Goal: Information Seeking & Learning: Learn about a topic

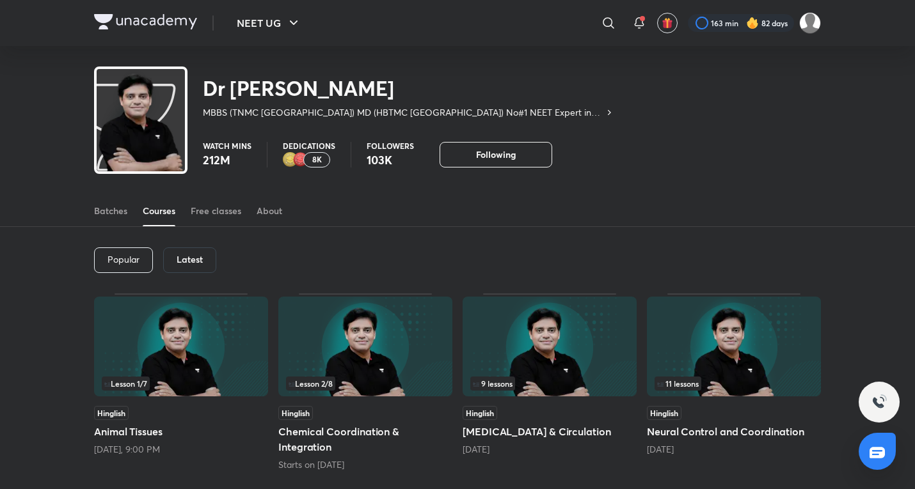
drag, startPoint x: 129, startPoint y: 273, endPoint x: 122, endPoint y: 264, distance: 11.8
click at [127, 273] on div "Popular Latest" at bounding box center [457, 260] width 727 height 67
click at [195, 267] on div "Latest" at bounding box center [189, 261] width 53 height 26
click at [596, 391] on div "9 lessons" at bounding box center [550, 348] width 174 height 102
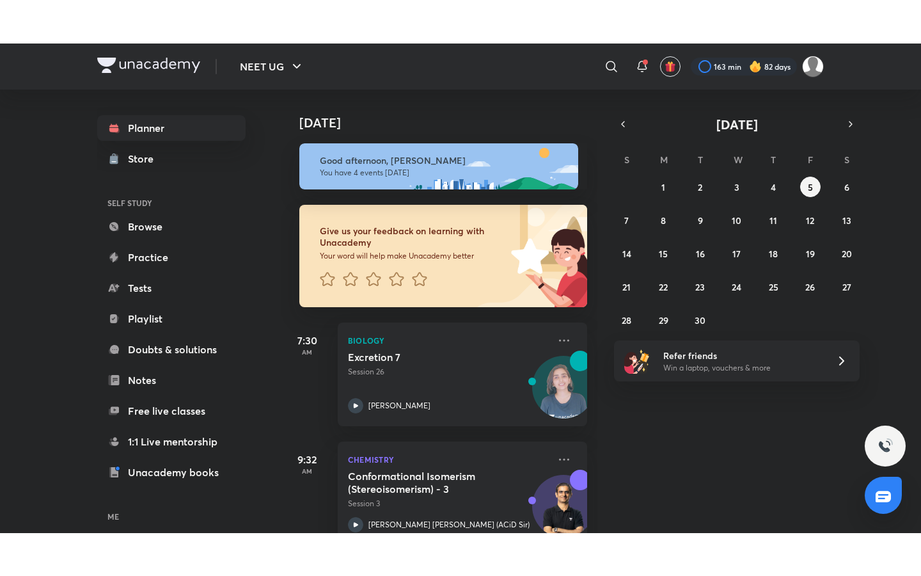
scroll to position [270, 0]
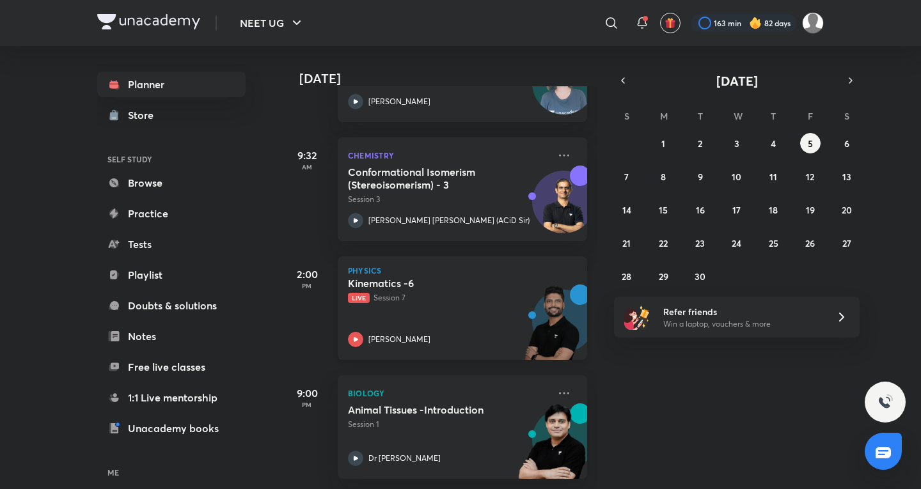
click at [409, 303] on div "Kinematics -6 Live Session 7 Prateek Jain" at bounding box center [448, 312] width 201 height 70
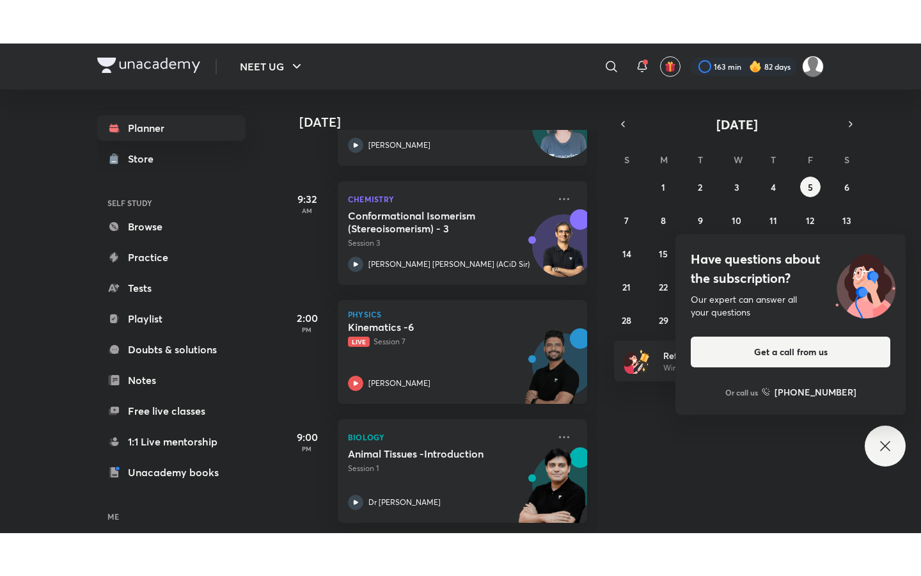
scroll to position [184, 0]
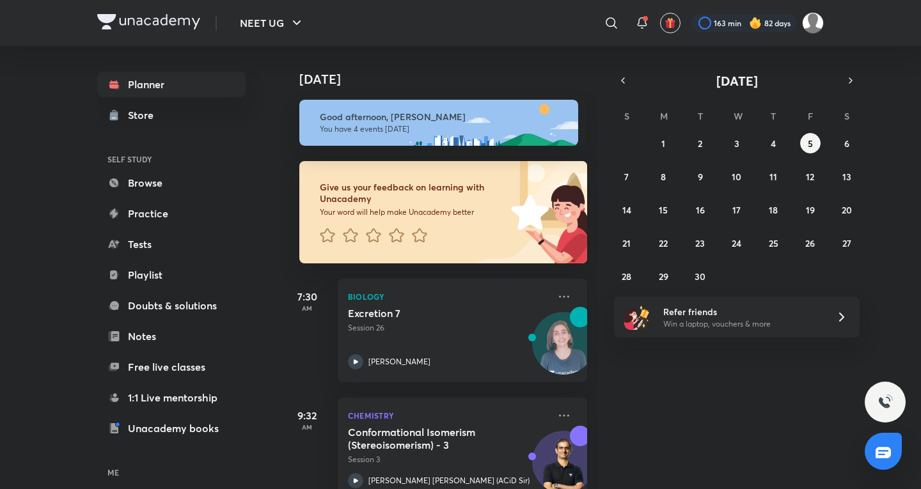
click at [594, 13] on div "​" at bounding box center [506, 23] width 235 height 31
click at [606, 22] on icon at bounding box center [611, 22] width 15 height 15
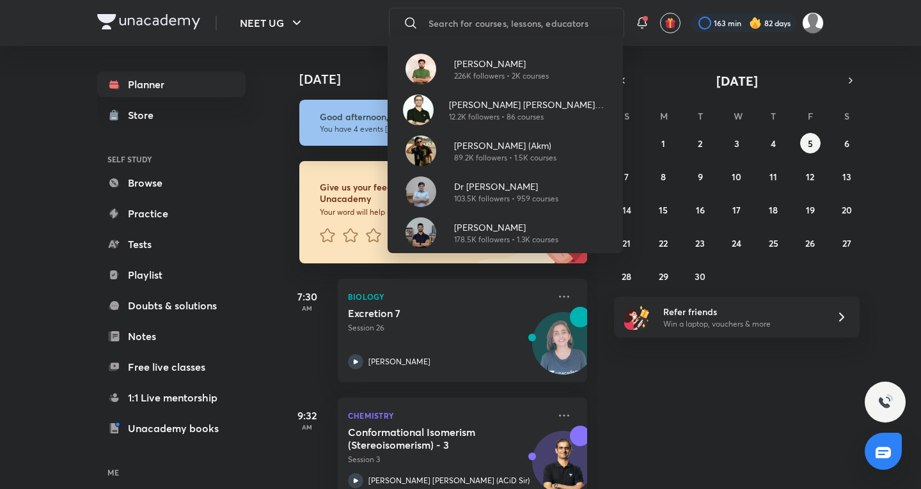
click at [511, 192] on p "Dr [PERSON_NAME]" at bounding box center [506, 186] width 104 height 13
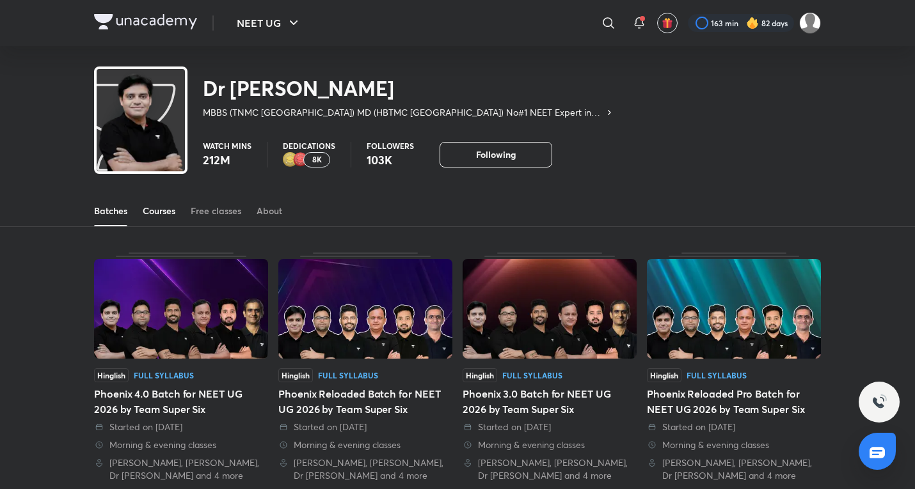
click at [153, 196] on link "Courses" at bounding box center [159, 211] width 33 height 31
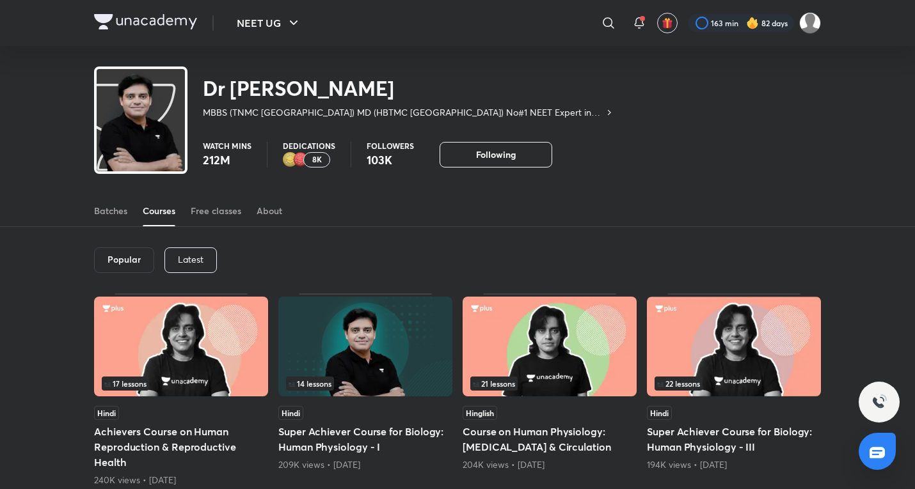
drag, startPoint x: 184, startPoint y: 260, endPoint x: 195, endPoint y: 247, distance: 17.3
click at [184, 261] on p "Latest" at bounding box center [191, 260] width 26 height 10
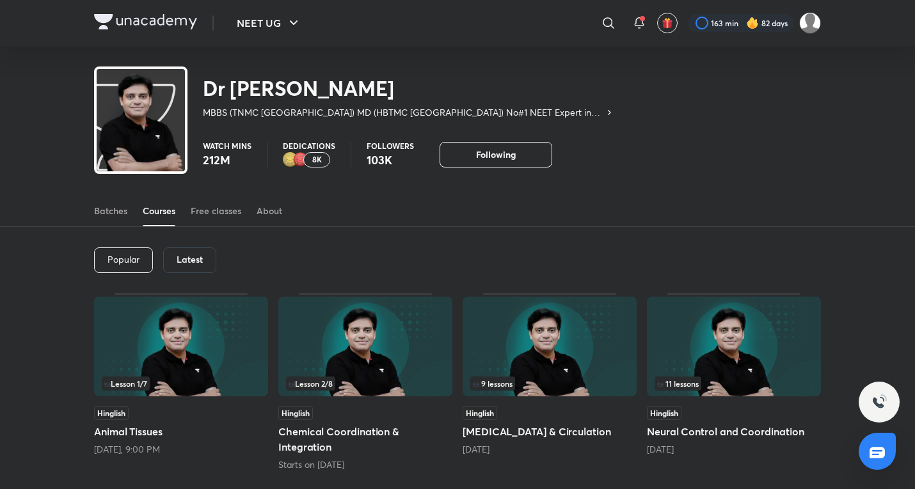
click at [539, 355] on img at bounding box center [550, 347] width 174 height 100
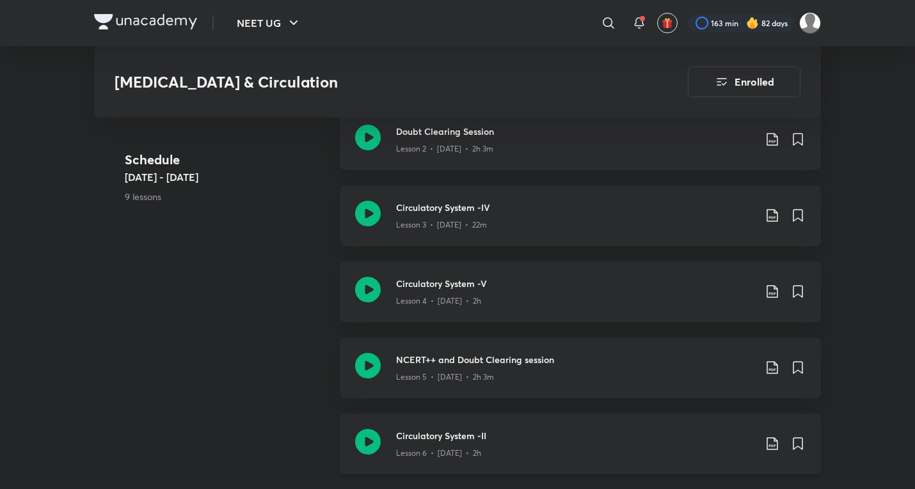
scroll to position [1067, 0]
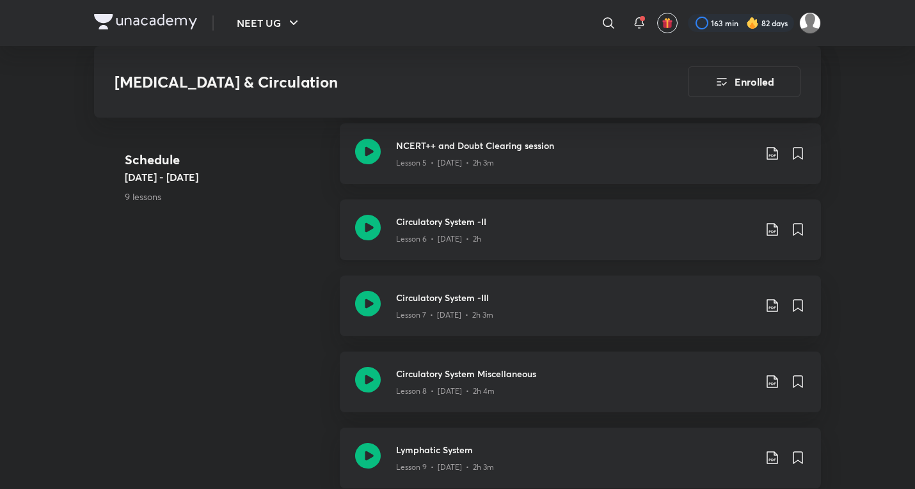
click at [470, 233] on p "Lesson 6 • Aug 30 • 2h" at bounding box center [438, 239] width 85 height 12
click at [487, 162] on div "NCERT++ and Doubt Clearing session Lesson 5 • Aug 29 • 2h 3m" at bounding box center [580, 153] width 481 height 61
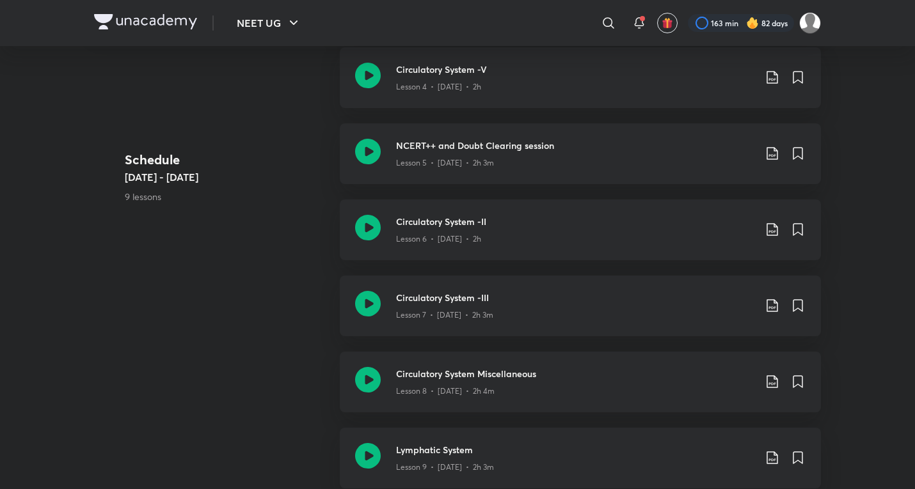
scroll to position [853, 0]
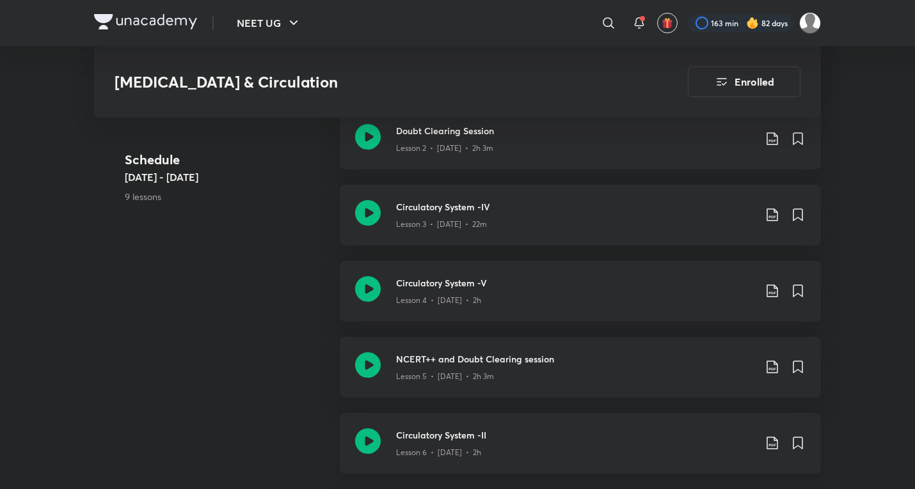
click at [451, 429] on h3 "Circulatory System -II" at bounding box center [575, 435] width 358 height 13
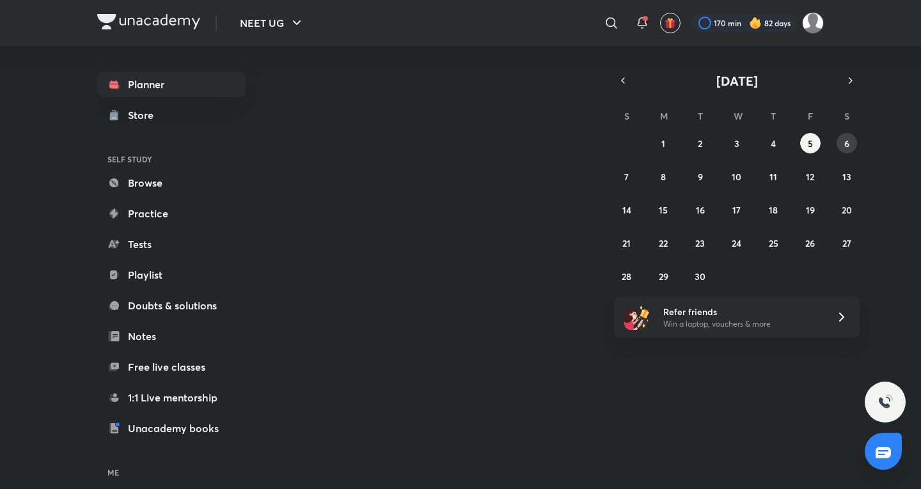
click at [843, 136] on button "6" at bounding box center [847, 143] width 20 height 20
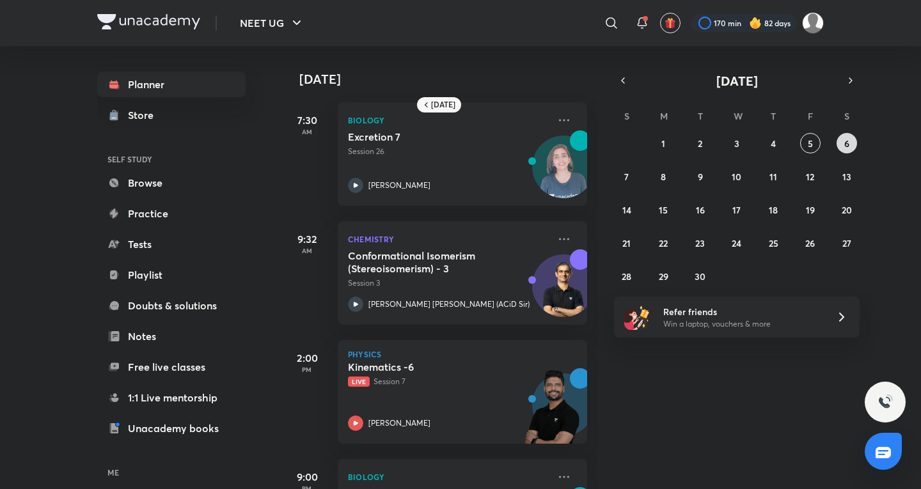
click at [849, 147] on abbr "6" at bounding box center [846, 144] width 5 height 12
click at [805, 152] on button "5" at bounding box center [810, 143] width 20 height 20
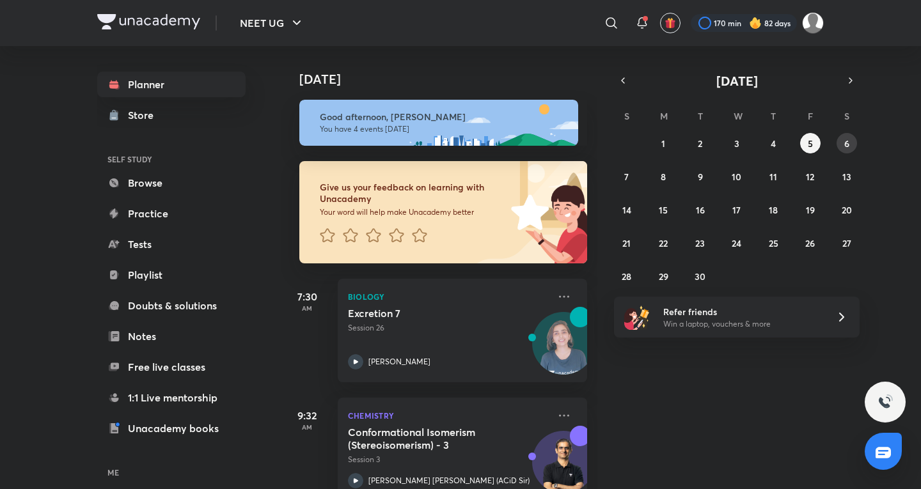
click at [848, 142] on abbr "6" at bounding box center [846, 144] width 5 height 12
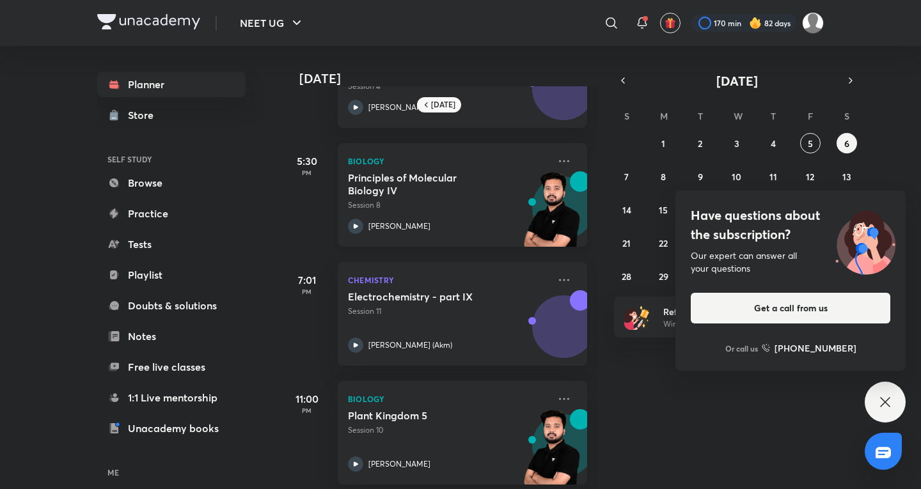
scroll to position [93, 0]
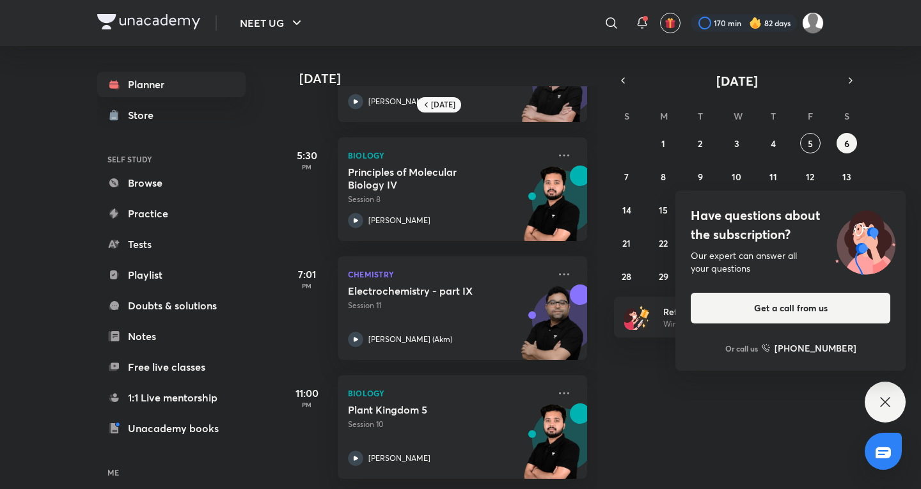
click at [878, 390] on div "Have questions about the subscription? Our expert can answer all your questions…" at bounding box center [885, 402] width 41 height 41
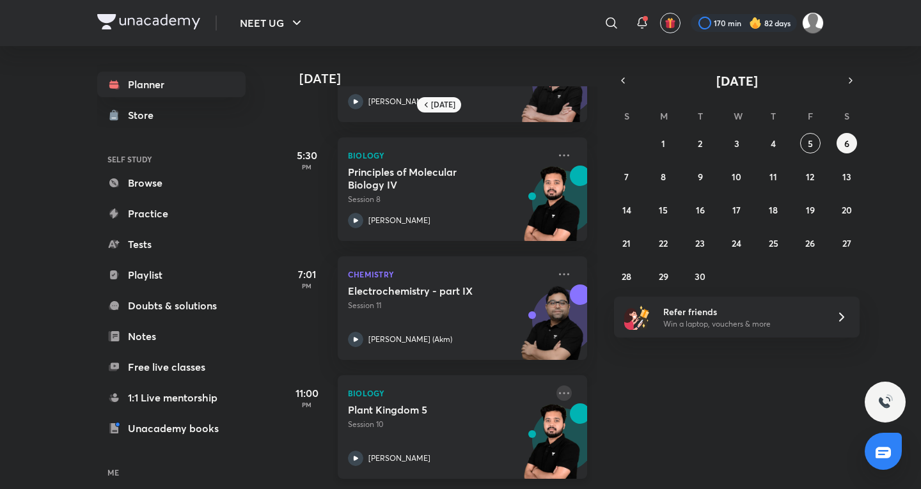
click at [559, 387] on icon at bounding box center [564, 393] width 15 height 15
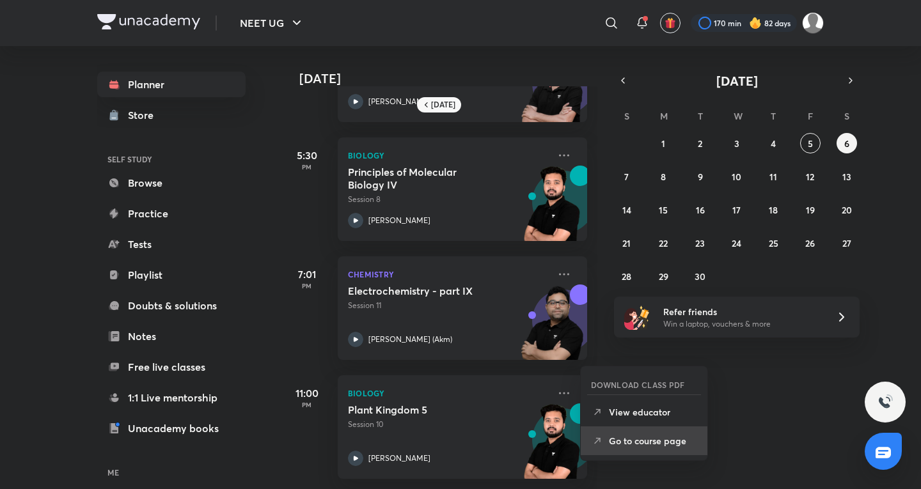
click at [644, 444] on p "Go to course page" at bounding box center [653, 440] width 88 height 13
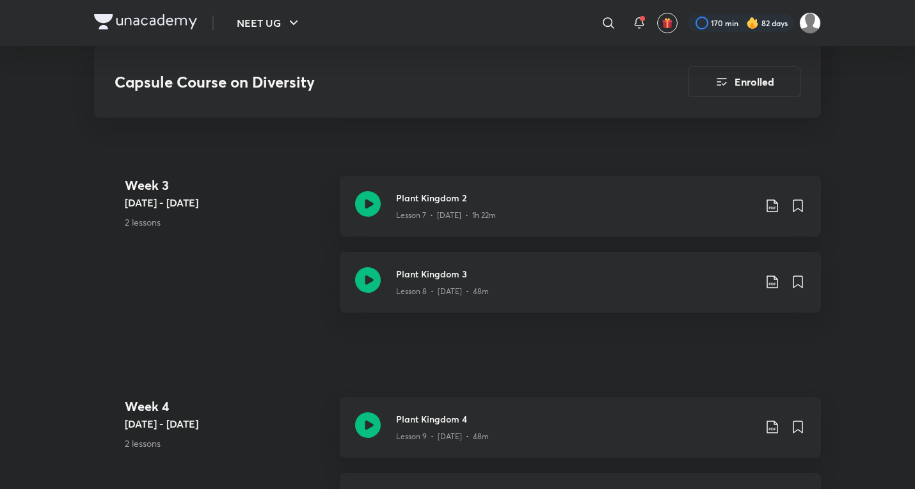
scroll to position [1411, 0]
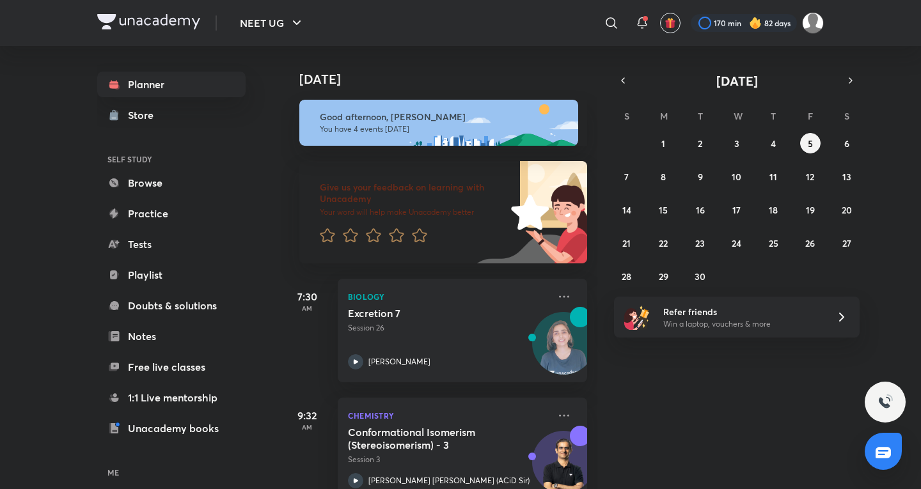
scroll to position [270, 0]
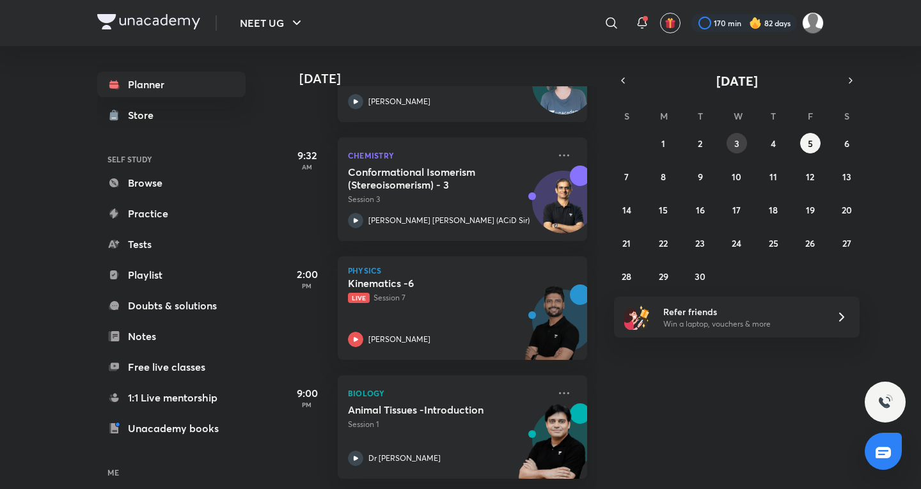
click at [732, 148] on button "3" at bounding box center [737, 143] width 20 height 20
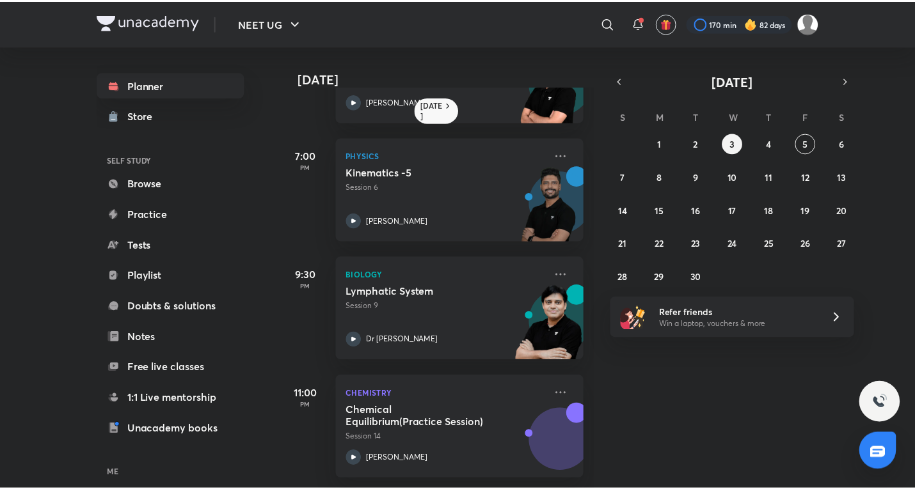
scroll to position [331, 0]
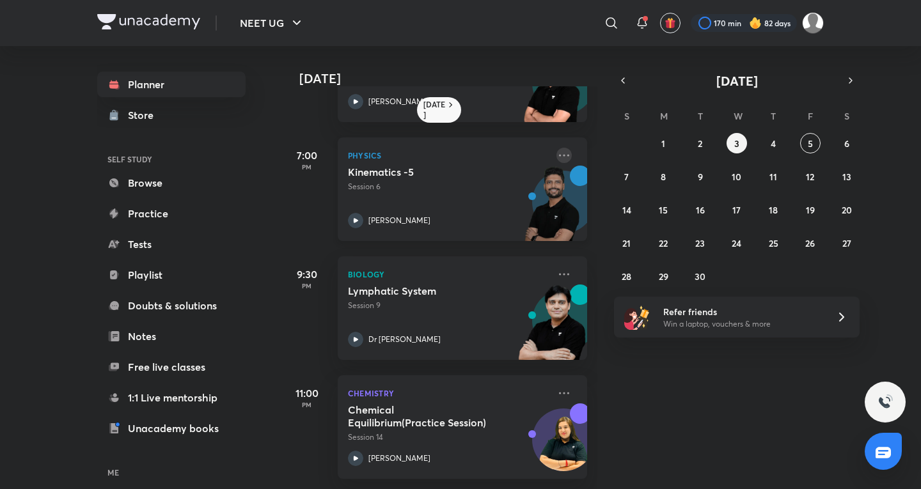
click at [557, 149] on icon at bounding box center [564, 155] width 15 height 15
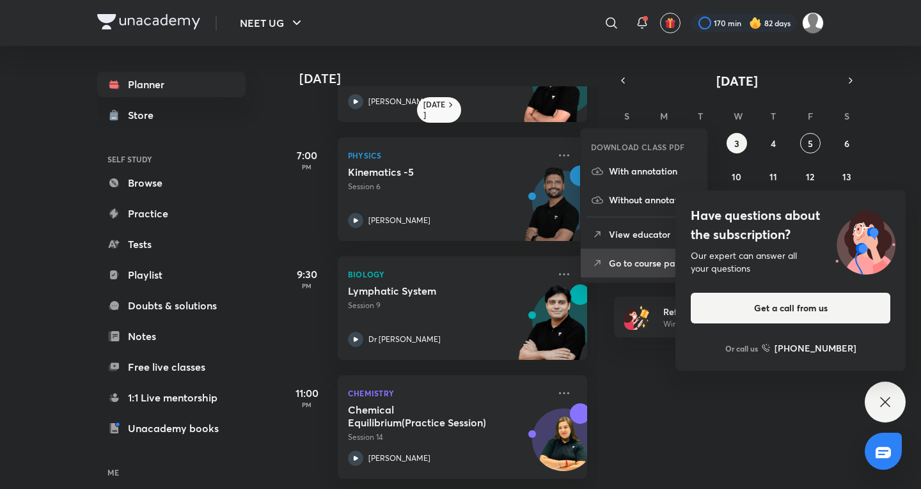
click at [621, 254] on li "Go to course page" at bounding box center [644, 263] width 127 height 29
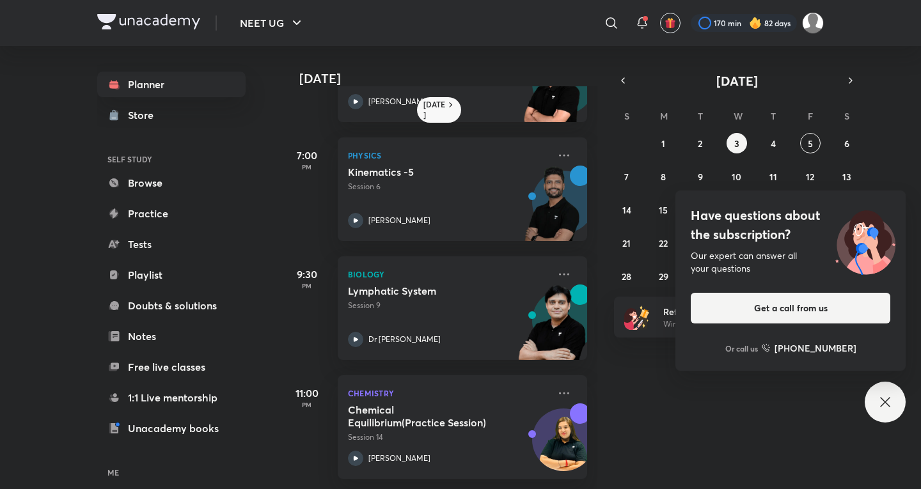
click at [869, 410] on div "Have questions about the subscription? Our expert can answer all your questions…" at bounding box center [885, 402] width 41 height 41
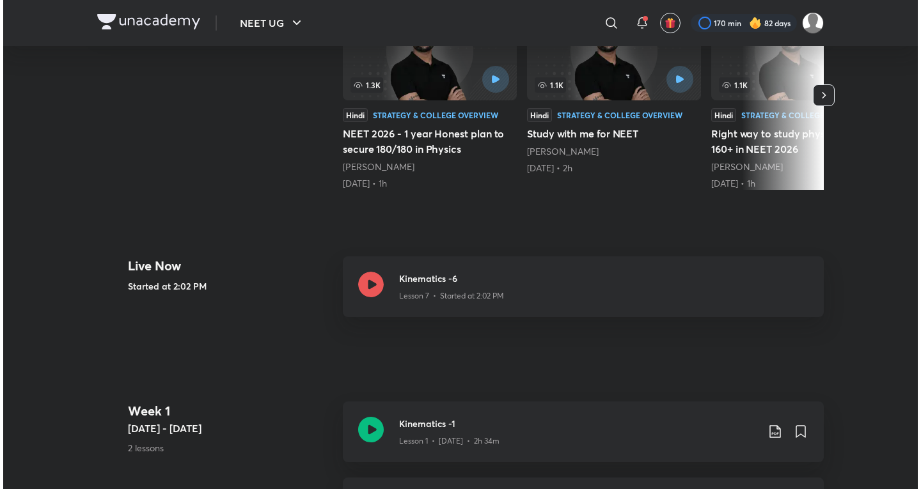
scroll to position [13, 0]
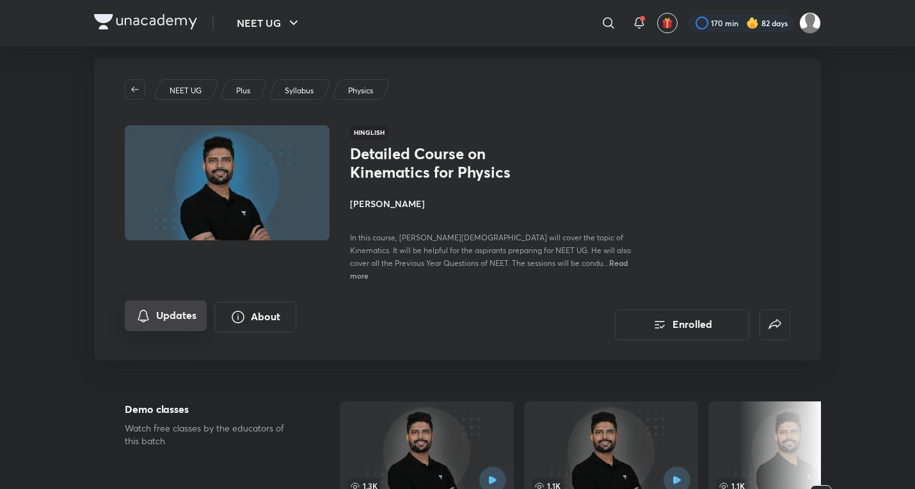
click at [134, 304] on button "Updates" at bounding box center [166, 316] width 82 height 31
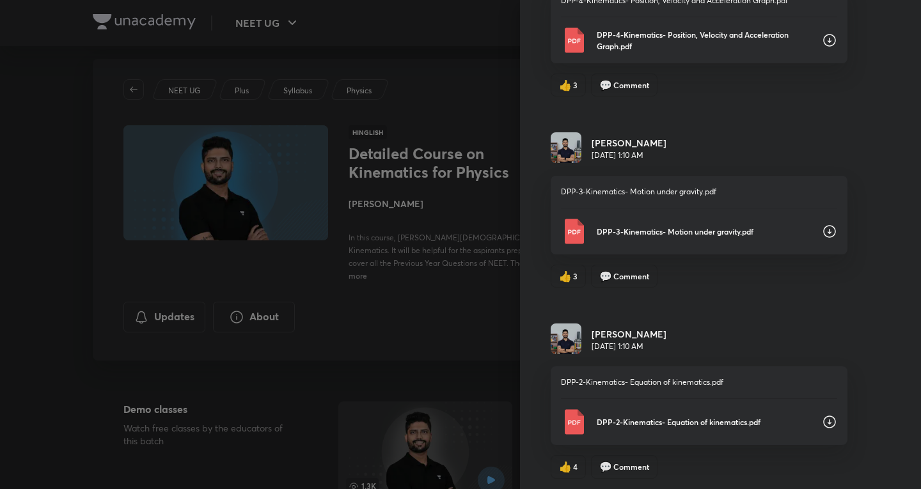
scroll to position [4515, 0]
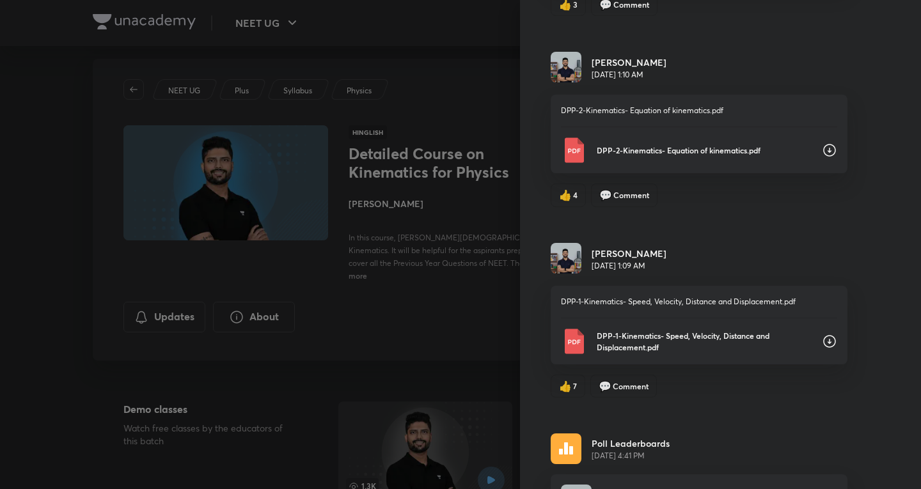
click at [805, 163] on div "DPP-2-Kinematics- Equation of kinematics.pdf" at bounding box center [699, 151] width 276 height 26
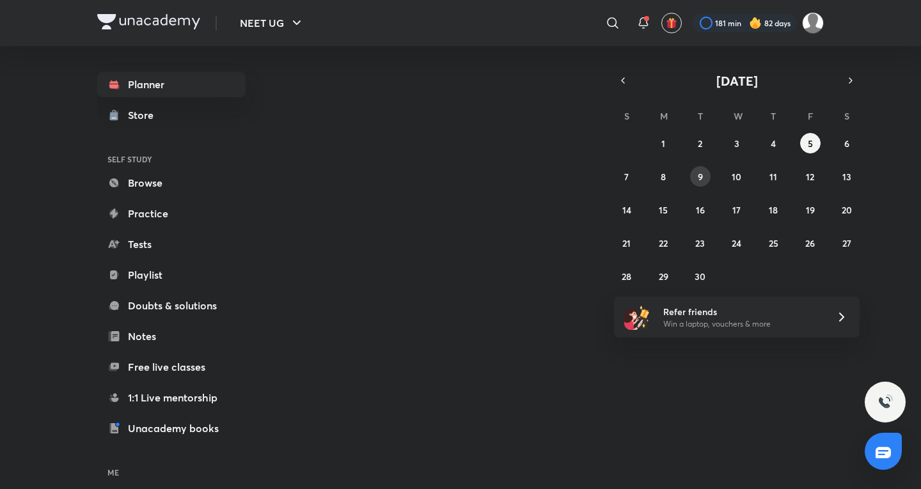
click at [700, 177] on abbr "9" at bounding box center [700, 177] width 5 height 12
